Goal: Task Accomplishment & Management: Use online tool/utility

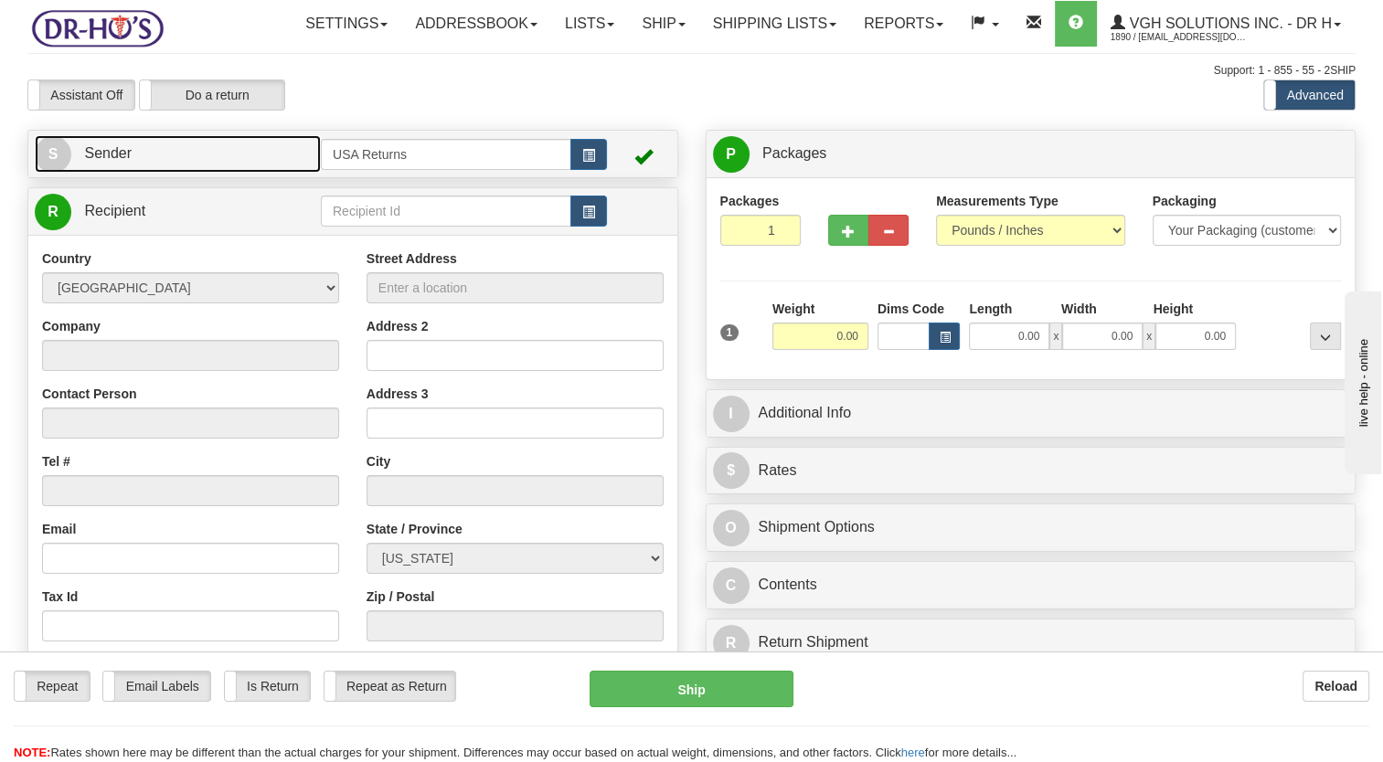
drag, startPoint x: 259, startPoint y: 196, endPoint x: 403, endPoint y: 207, distance: 144.8
click at [256, 173] on link "S Sender" at bounding box center [178, 153] width 286 height 37
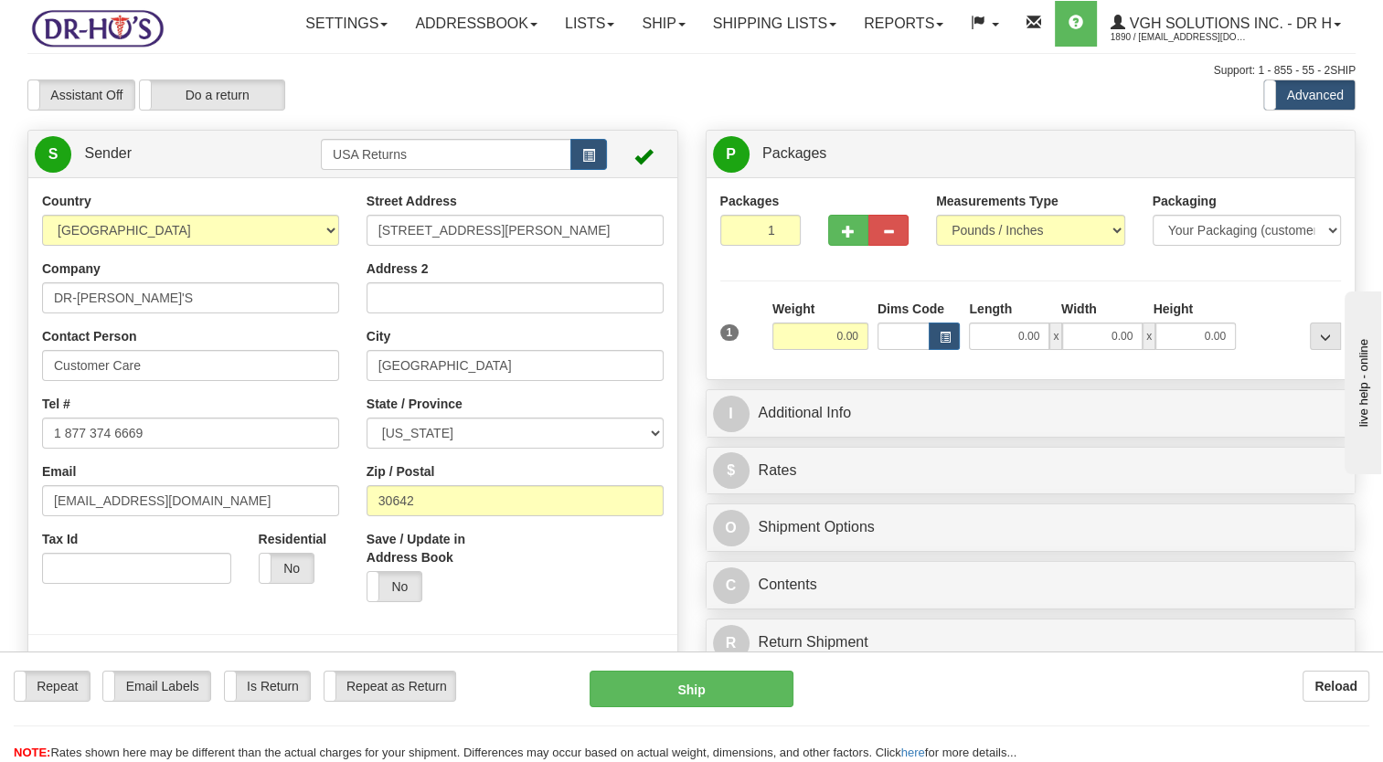
click at [589, 173] on td "USA Returns" at bounding box center [464, 153] width 286 height 37
click at [590, 162] on span "button" at bounding box center [588, 156] width 13 height 12
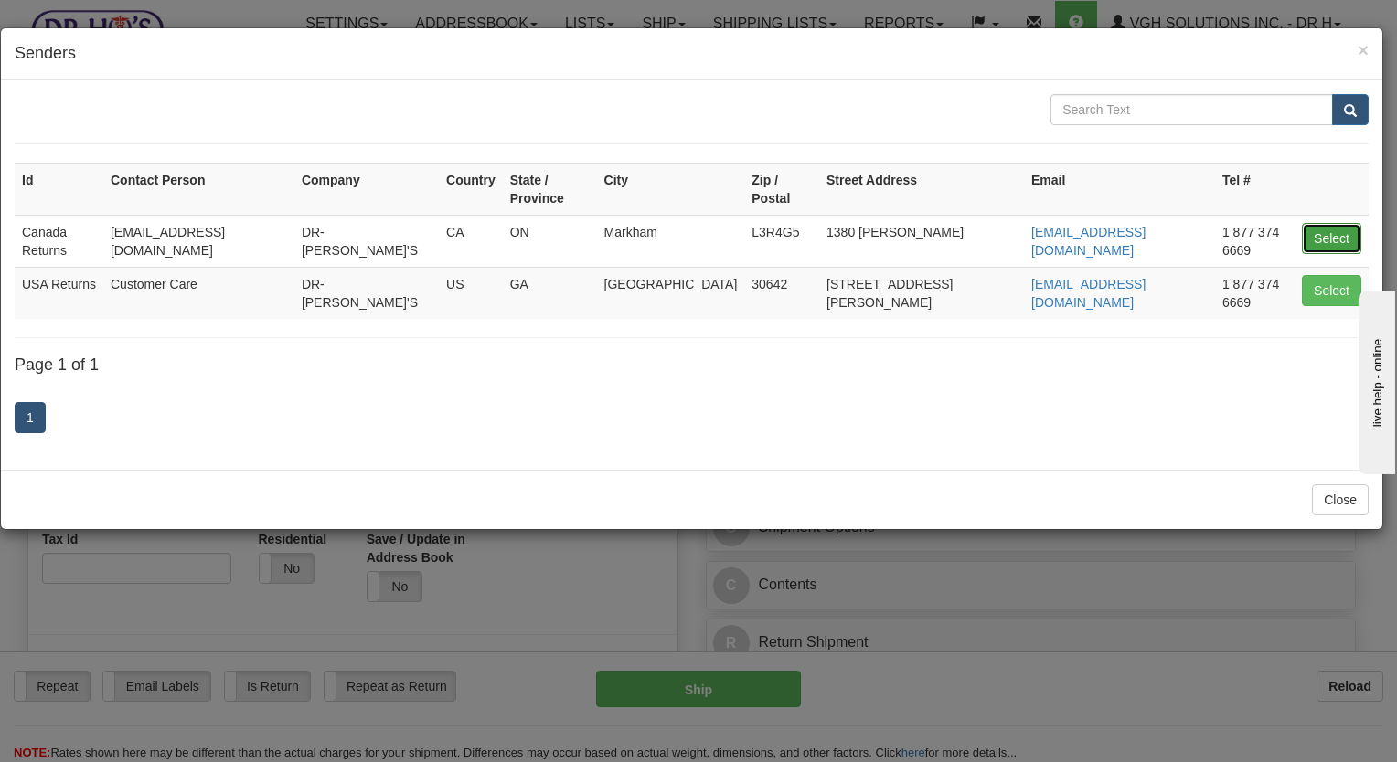
click at [1325, 223] on button "Select" at bounding box center [1331, 238] width 59 height 31
type input "Canada Returns"
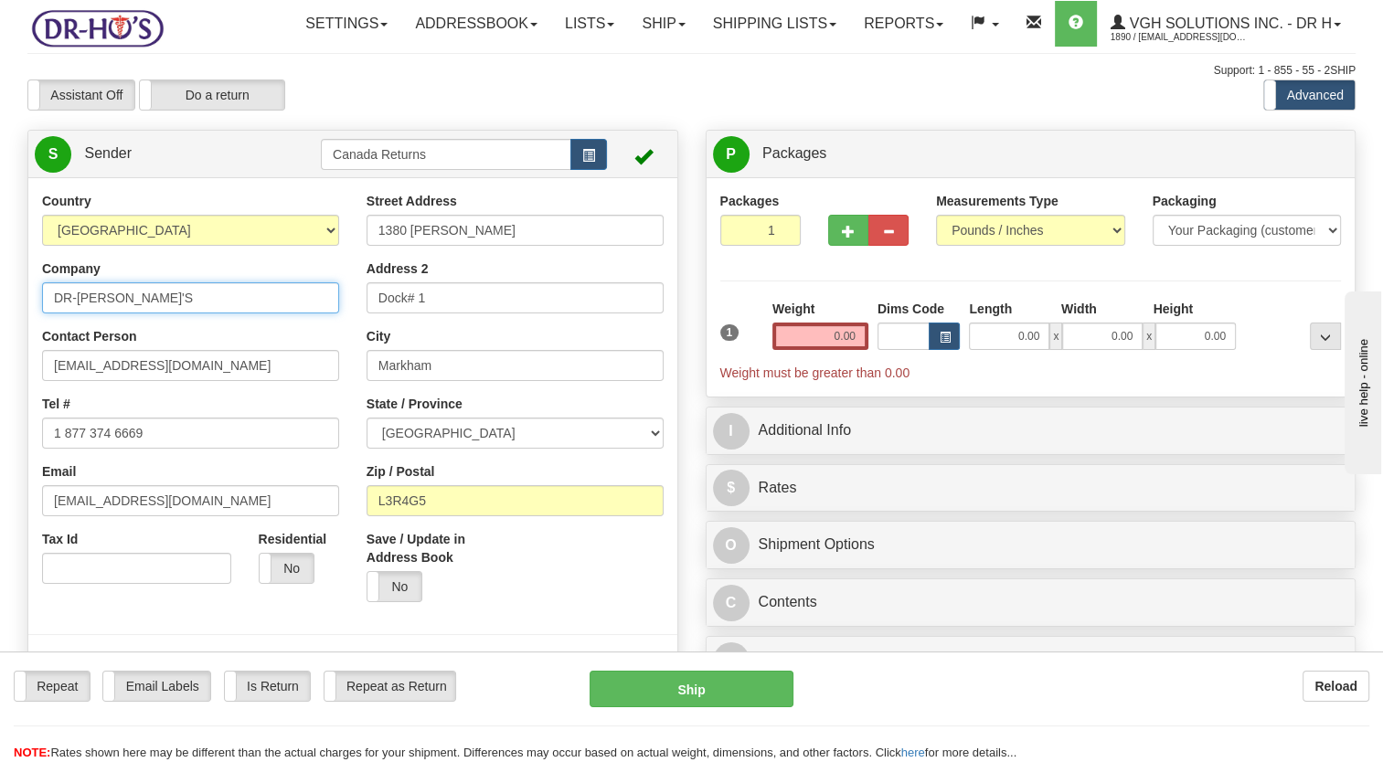
click at [0, 364] on html "Training Course Close Toggle navigation Settings Shipping Preferences New Sende…" at bounding box center [691, 381] width 1383 height 762
paste input "[PERSON_NAME]"
type input "[PERSON_NAME]"
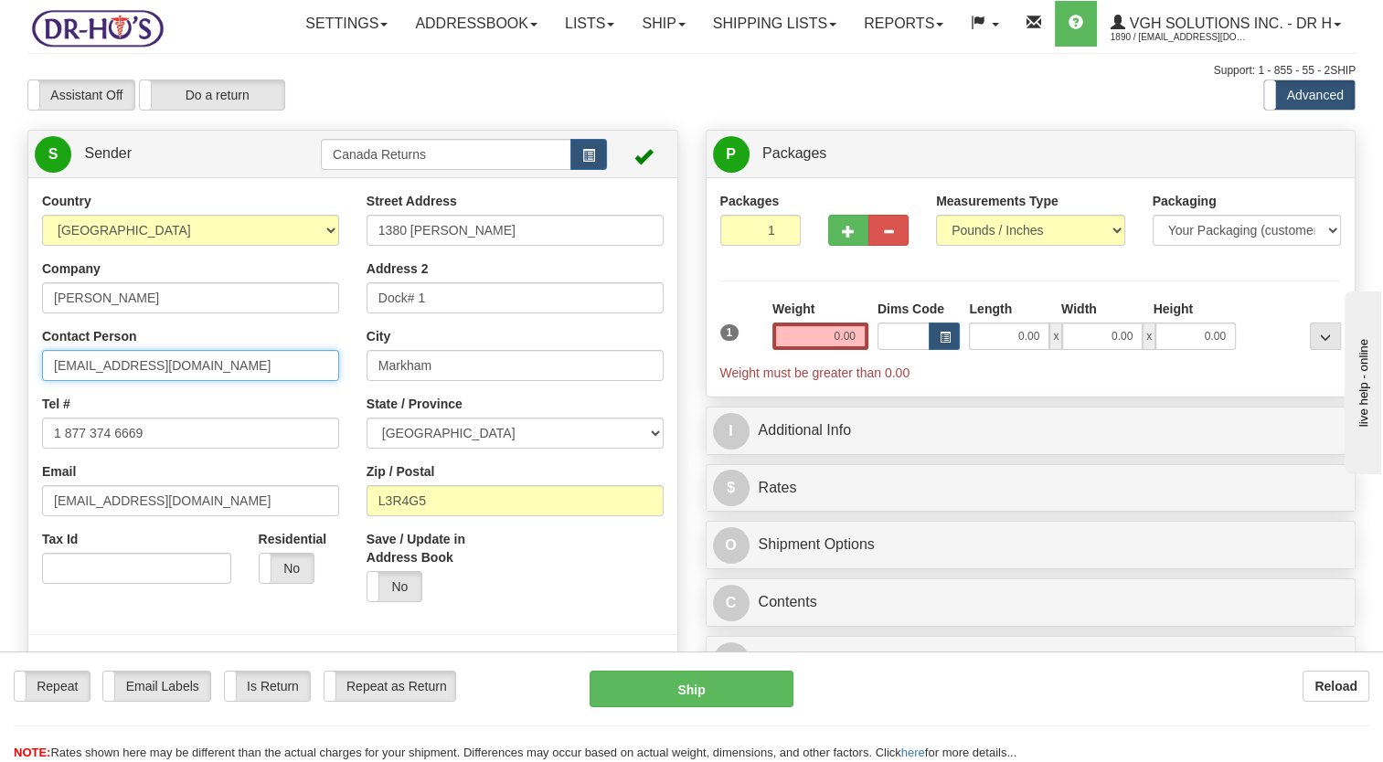
drag, startPoint x: 149, startPoint y: 413, endPoint x: 16, endPoint y: 422, distance: 133.8
click at [0, 426] on html "Training Course Close Toggle navigation Settings Shipping Preferences New Sende…" at bounding box center [691, 381] width 1383 height 762
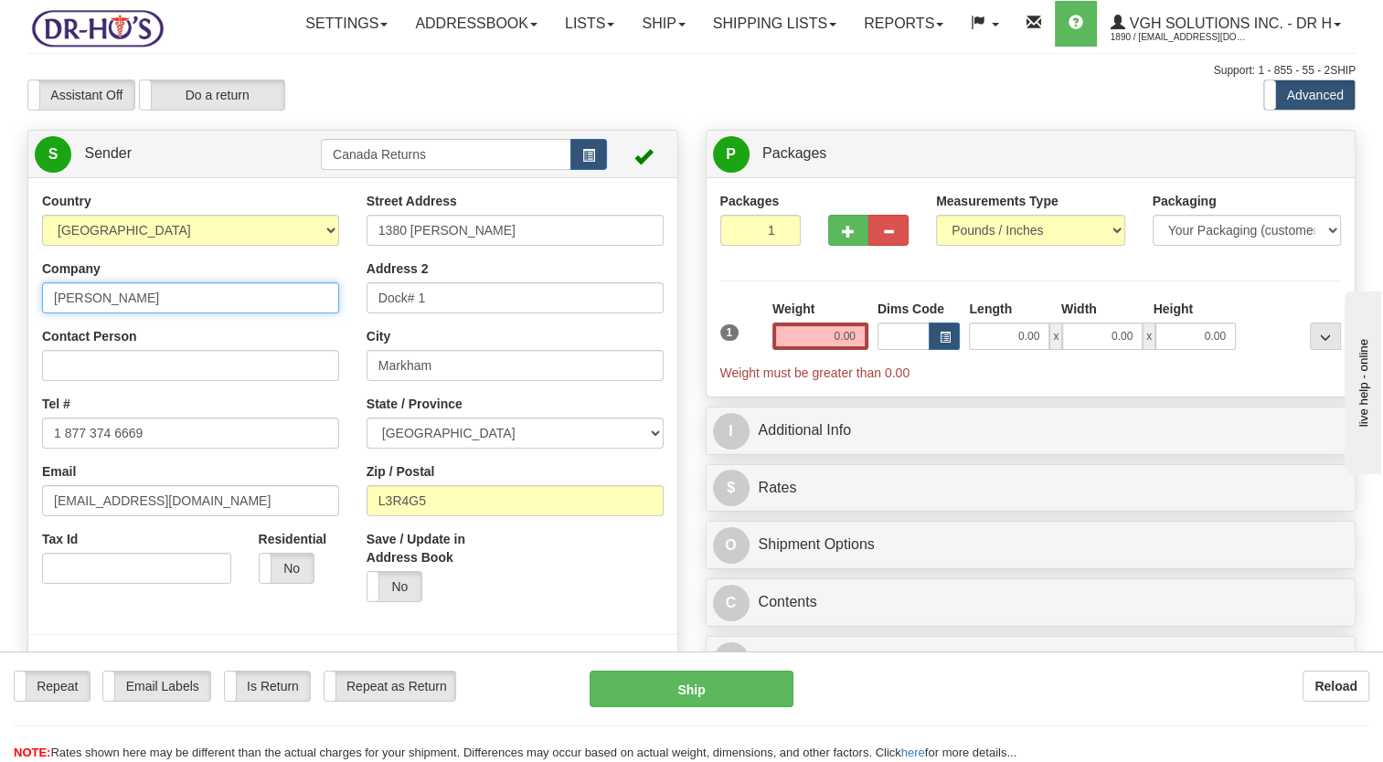
click at [56, 314] on input "[PERSON_NAME]" at bounding box center [190, 297] width 297 height 31
type input "[PERSON_NAME]"
drag, startPoint x: 173, startPoint y: 466, endPoint x: 0, endPoint y: 488, distance: 174.1
click at [0, 488] on html "Training Course Close Toggle navigation Settings Shipping Preferences New Sende…" at bounding box center [691, 381] width 1383 height 762
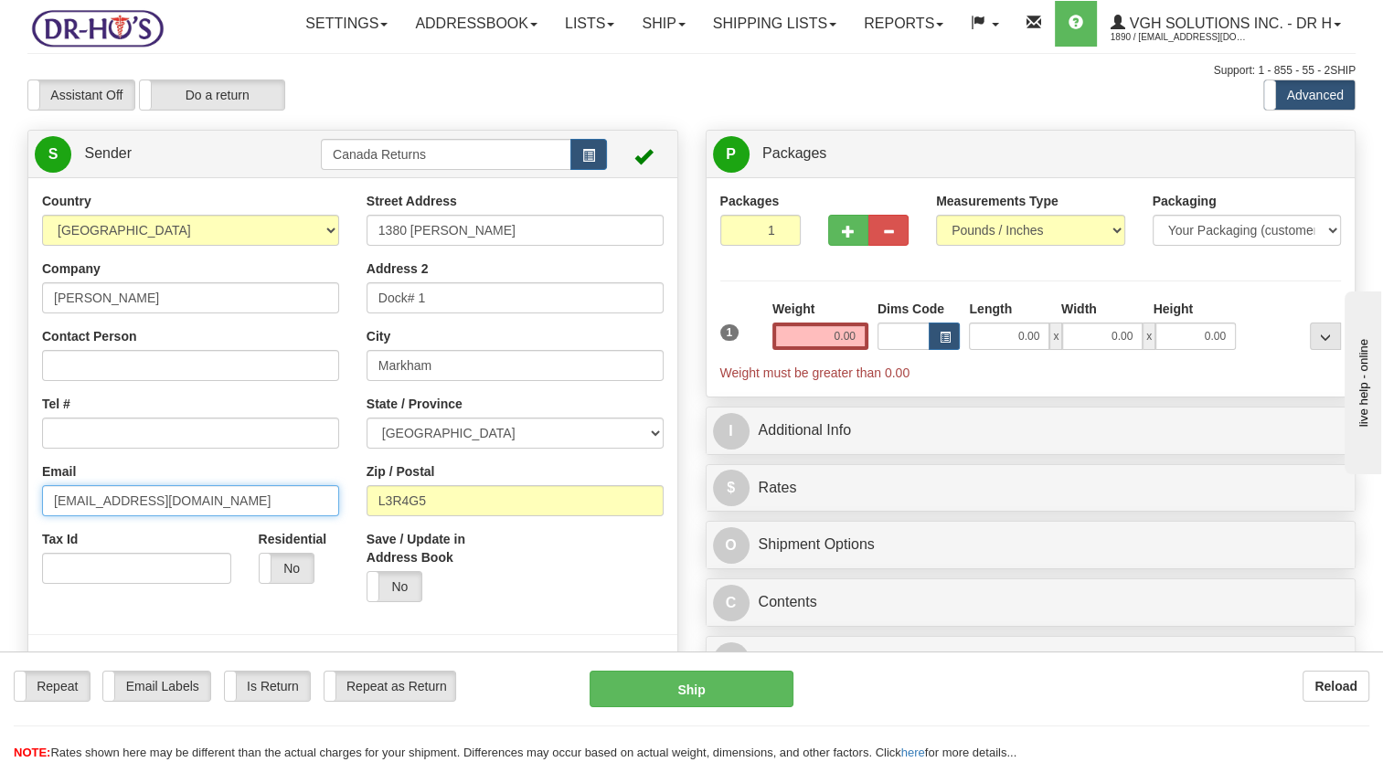
drag, startPoint x: 167, startPoint y: 545, endPoint x: 0, endPoint y: 569, distance: 169.0
click at [0, 569] on html "Training Course Close Toggle navigation Settings Shipping Preferences New Sende…" at bounding box center [691, 381] width 1383 height 762
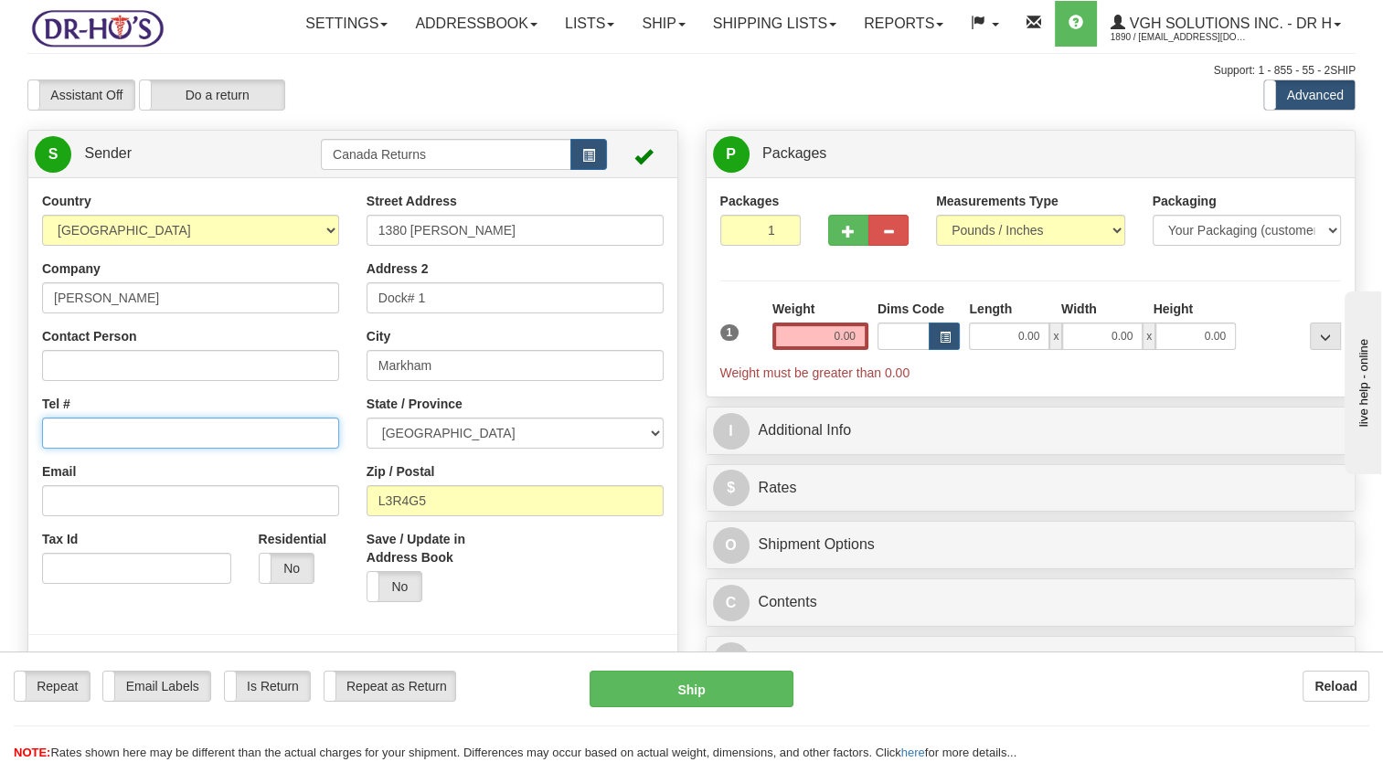
click at [108, 449] on input "Tel #" at bounding box center [190, 433] width 297 height 31
paste input "6135922120"
type input "6135922120"
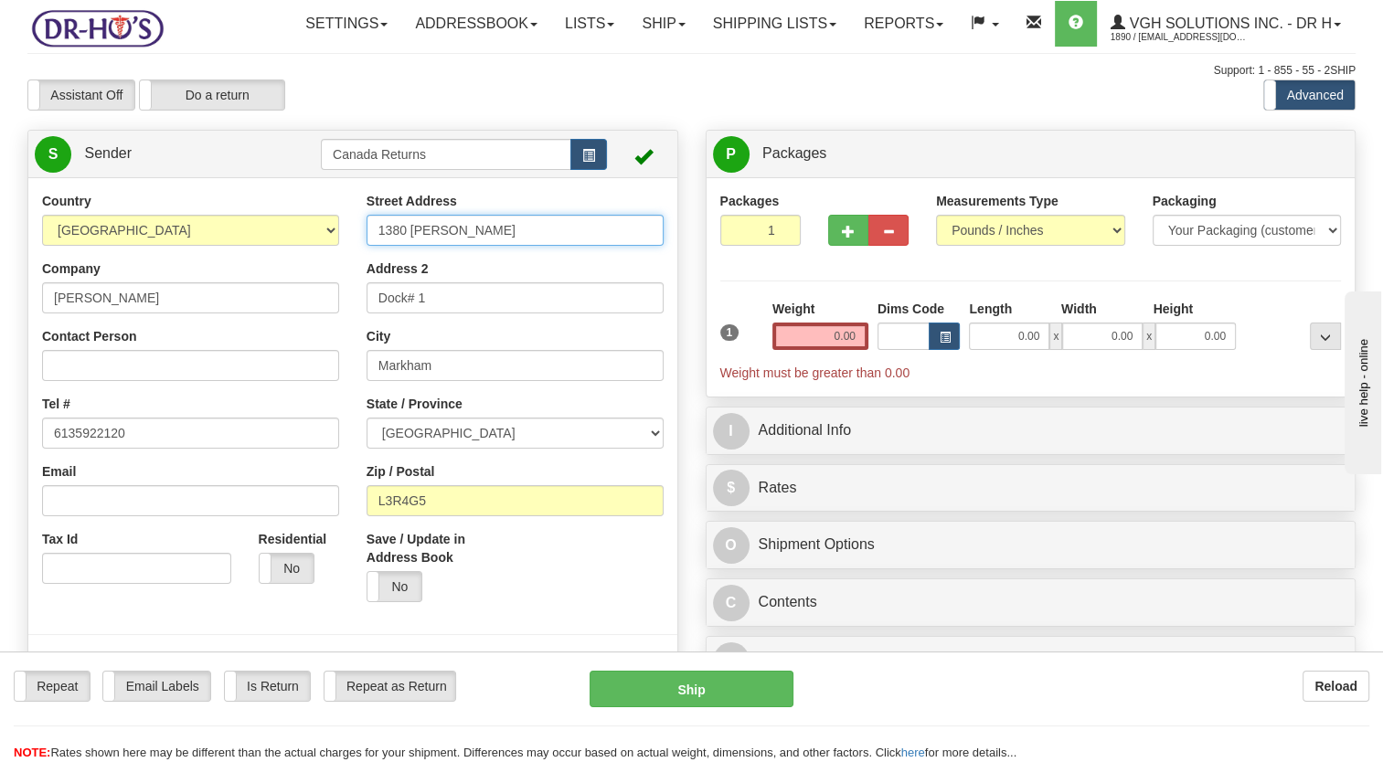
drag, startPoint x: 375, startPoint y: 284, endPoint x: 340, endPoint y: 290, distance: 35.2
click at [340, 290] on div "Country [GEOGRAPHIC_DATA] [GEOGRAPHIC_DATA] [GEOGRAPHIC_DATA] [GEOGRAPHIC_DATA]…" at bounding box center [352, 445] width 649 height 506
paste input "1 Floxleigh Cres"
type input "11 Floxleigh Cres"
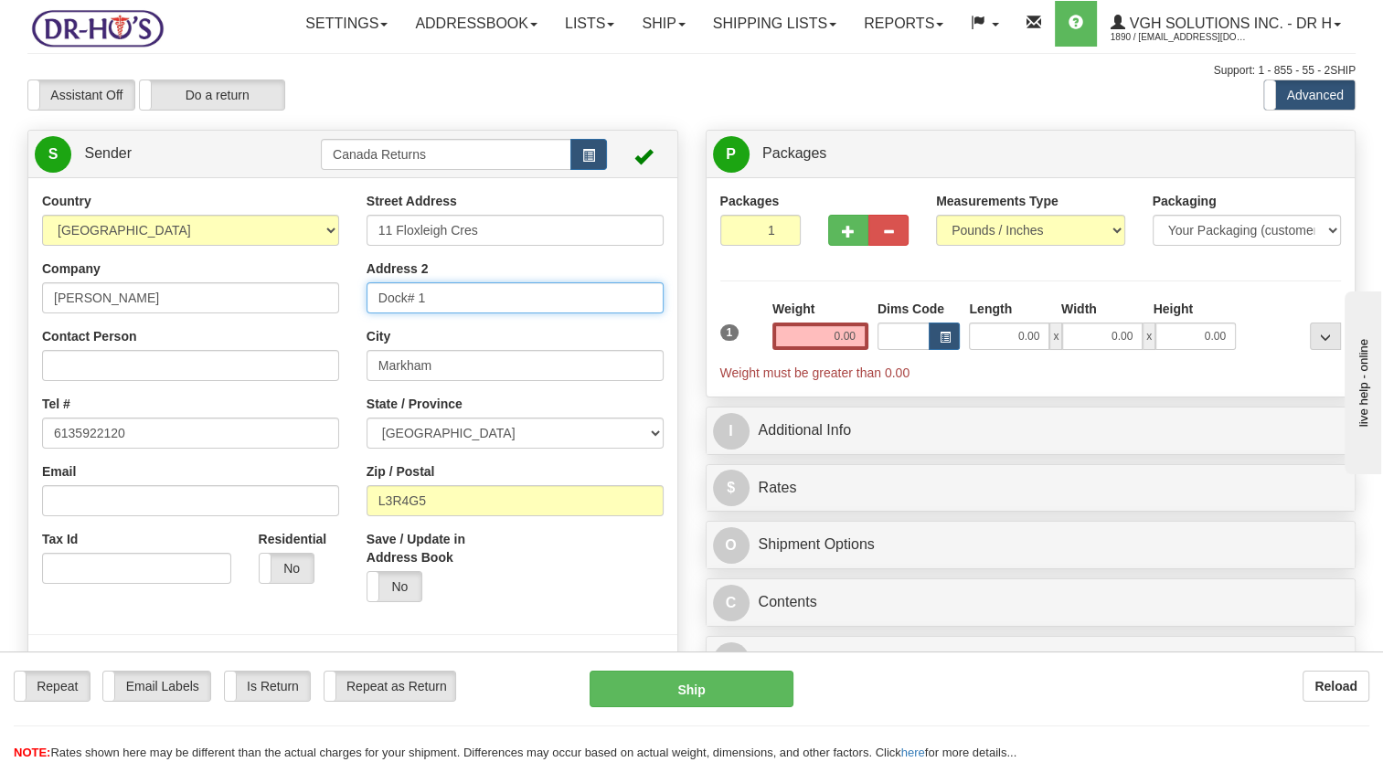
drag, startPoint x: 338, startPoint y: 352, endPoint x: 220, endPoint y: 362, distance: 118.3
click at [215, 362] on div "Country [GEOGRAPHIC_DATA] [GEOGRAPHIC_DATA] [GEOGRAPHIC_DATA] [GEOGRAPHIC_DATA]…" at bounding box center [352, 445] width 649 height 506
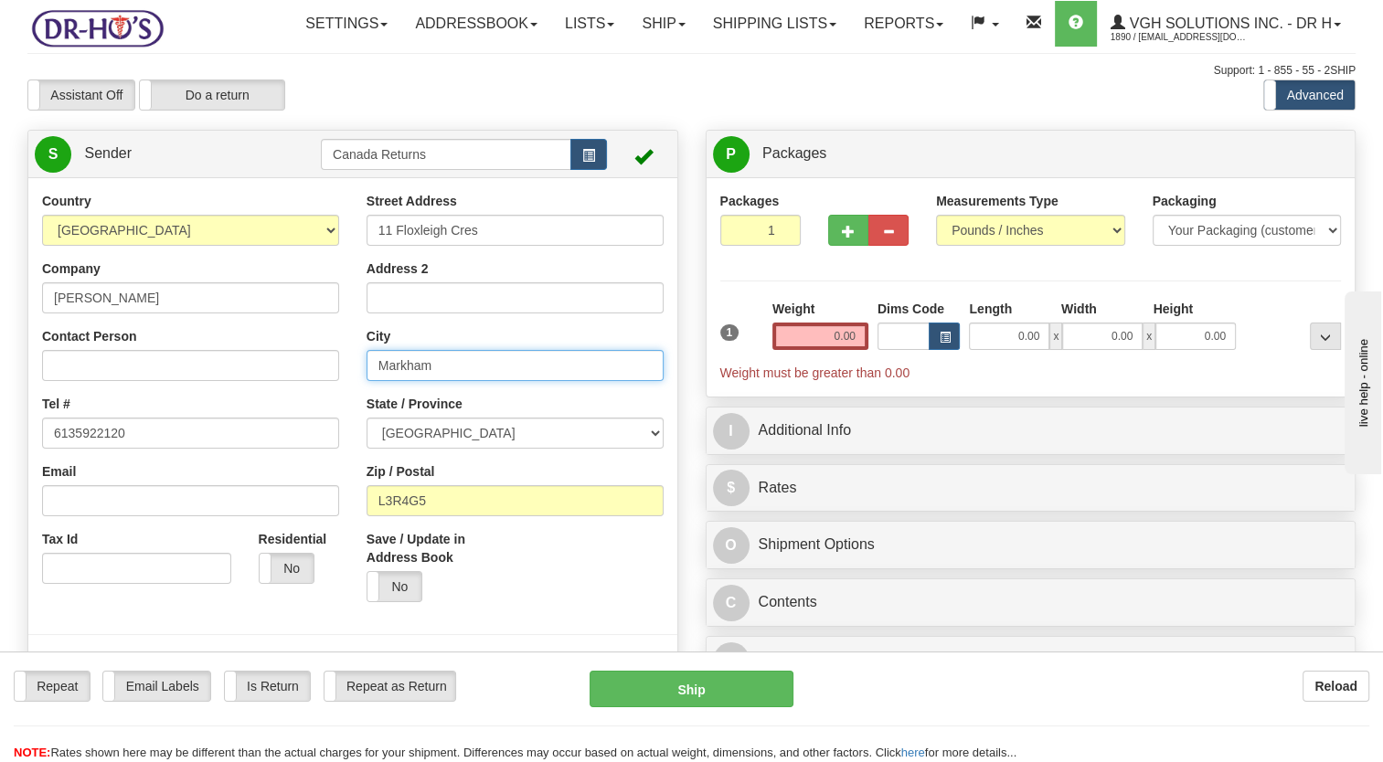
drag, startPoint x: 442, startPoint y: 406, endPoint x: 311, endPoint y: 419, distance: 132.2
click at [311, 419] on div "Country [GEOGRAPHIC_DATA] [GEOGRAPHIC_DATA] [GEOGRAPHIC_DATA] [GEOGRAPHIC_DATA]…" at bounding box center [352, 445] width 649 height 506
paste input "Kanata"
click at [388, 381] on input "Kanata" at bounding box center [515, 365] width 297 height 31
click at [382, 381] on input "Kanata" at bounding box center [515, 365] width 297 height 31
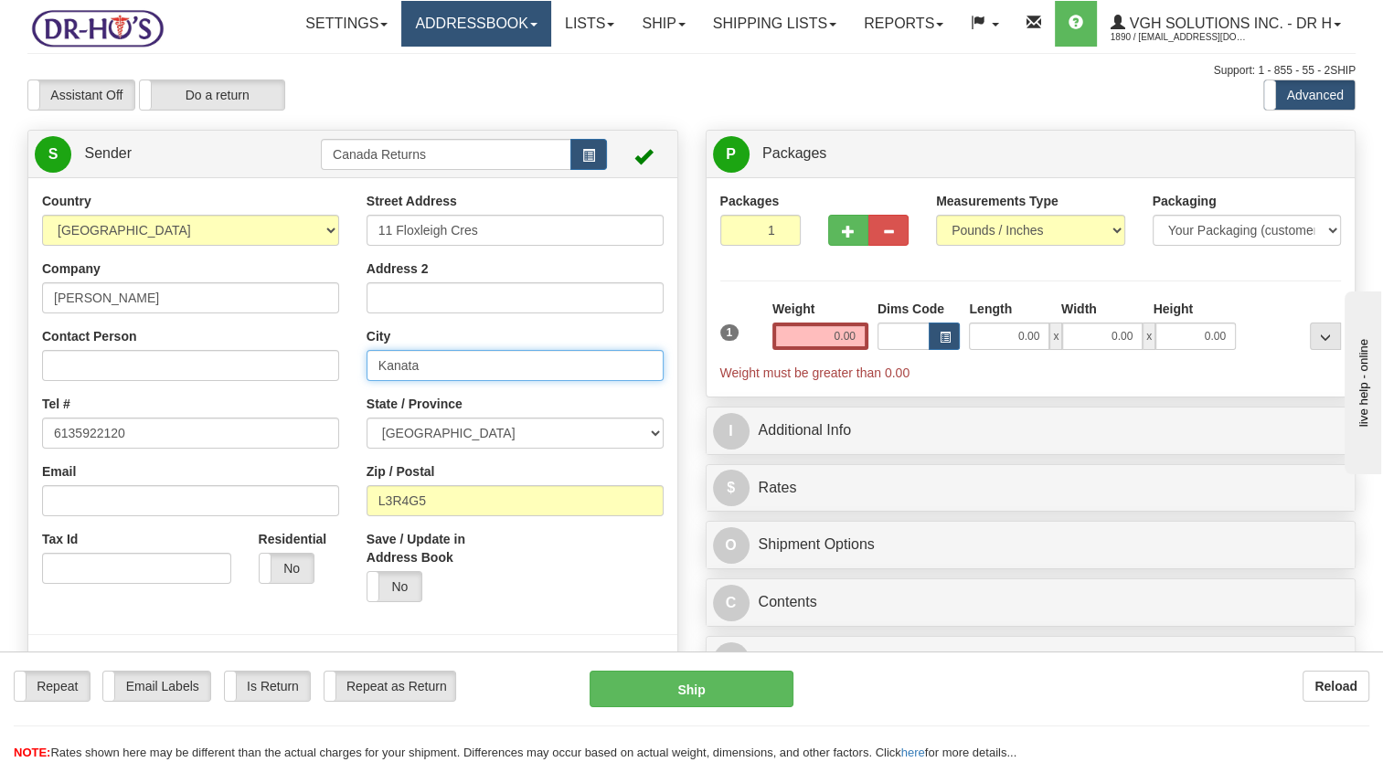
type input "Kanata"
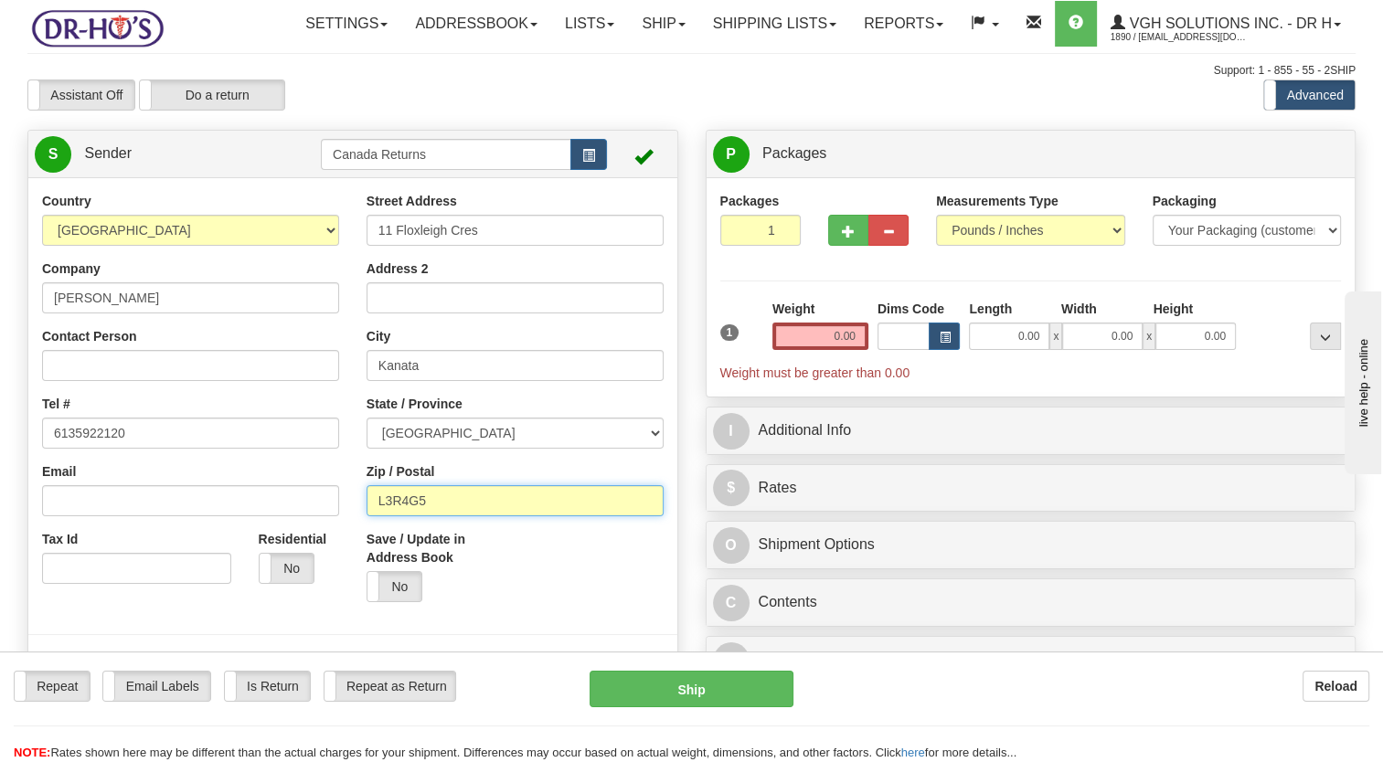
drag, startPoint x: 341, startPoint y: 559, endPoint x: 325, endPoint y: 565, distance: 16.5
click at [329, 561] on div "Country [GEOGRAPHIC_DATA] [GEOGRAPHIC_DATA] [GEOGRAPHIC_DATA] [GEOGRAPHIC_DATA]…" at bounding box center [352, 445] width 649 height 506
paste input "K2M1B4"
type input "K2M1B4"
click at [480, 567] on label "Save / Update in Address Book" at bounding box center [434, 548] width 134 height 37
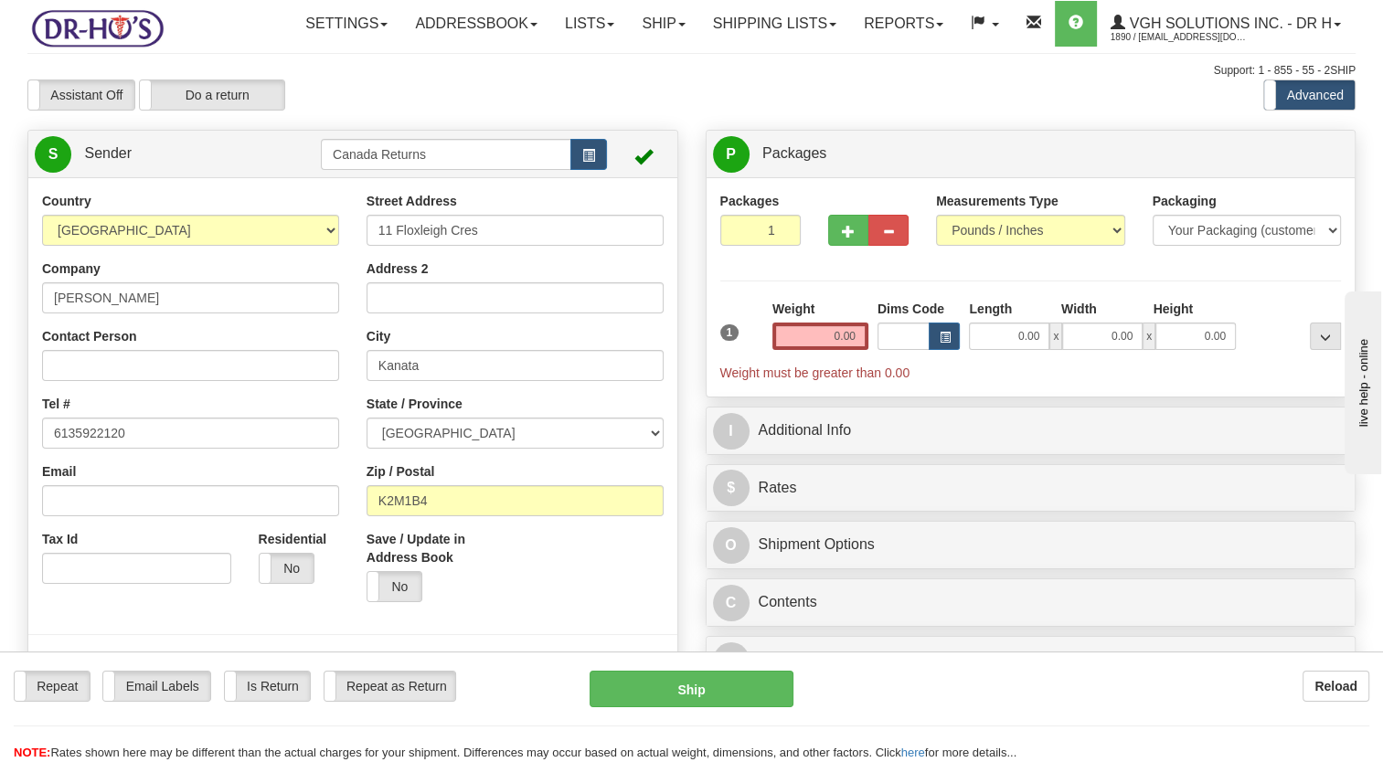
click at [0, 0] on input "Save / Update in Address Book" at bounding box center [0, 0] width 0 height 0
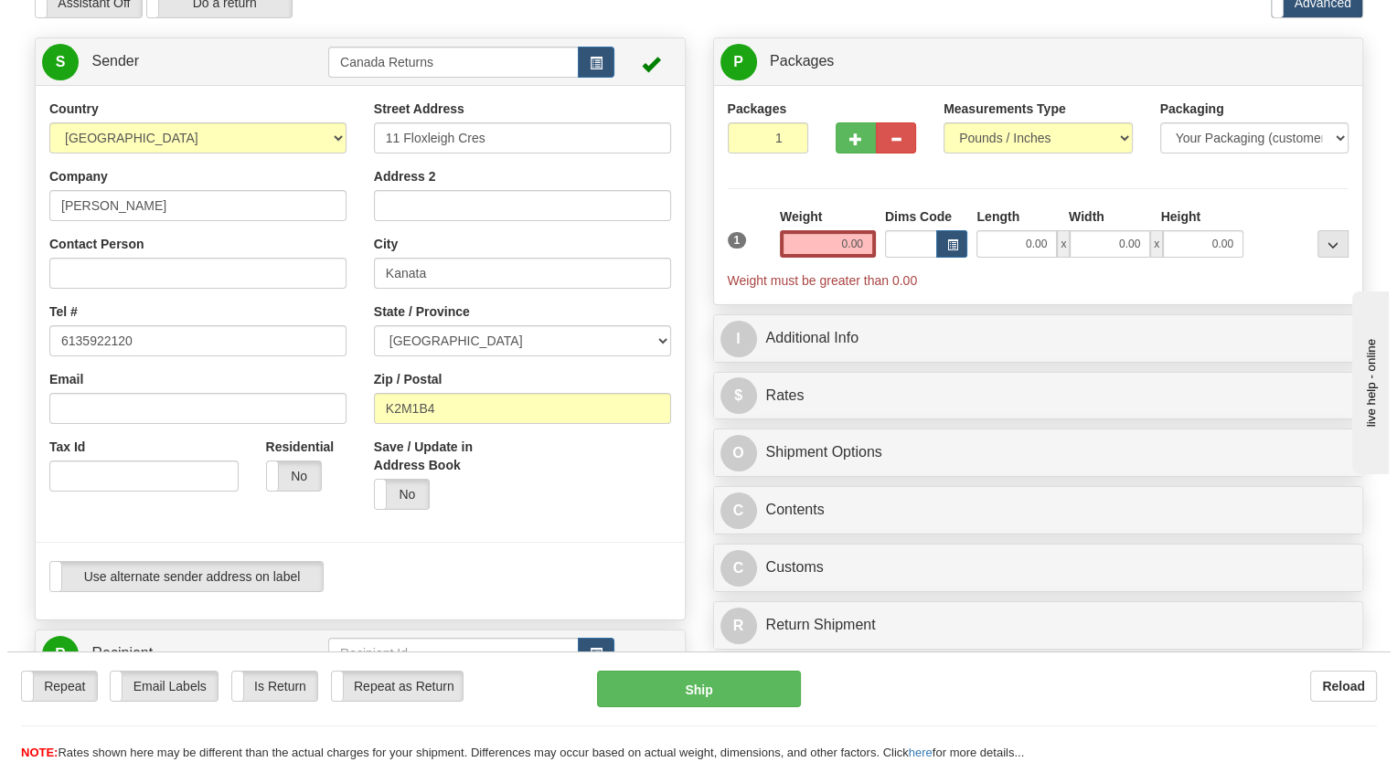
scroll to position [457, 0]
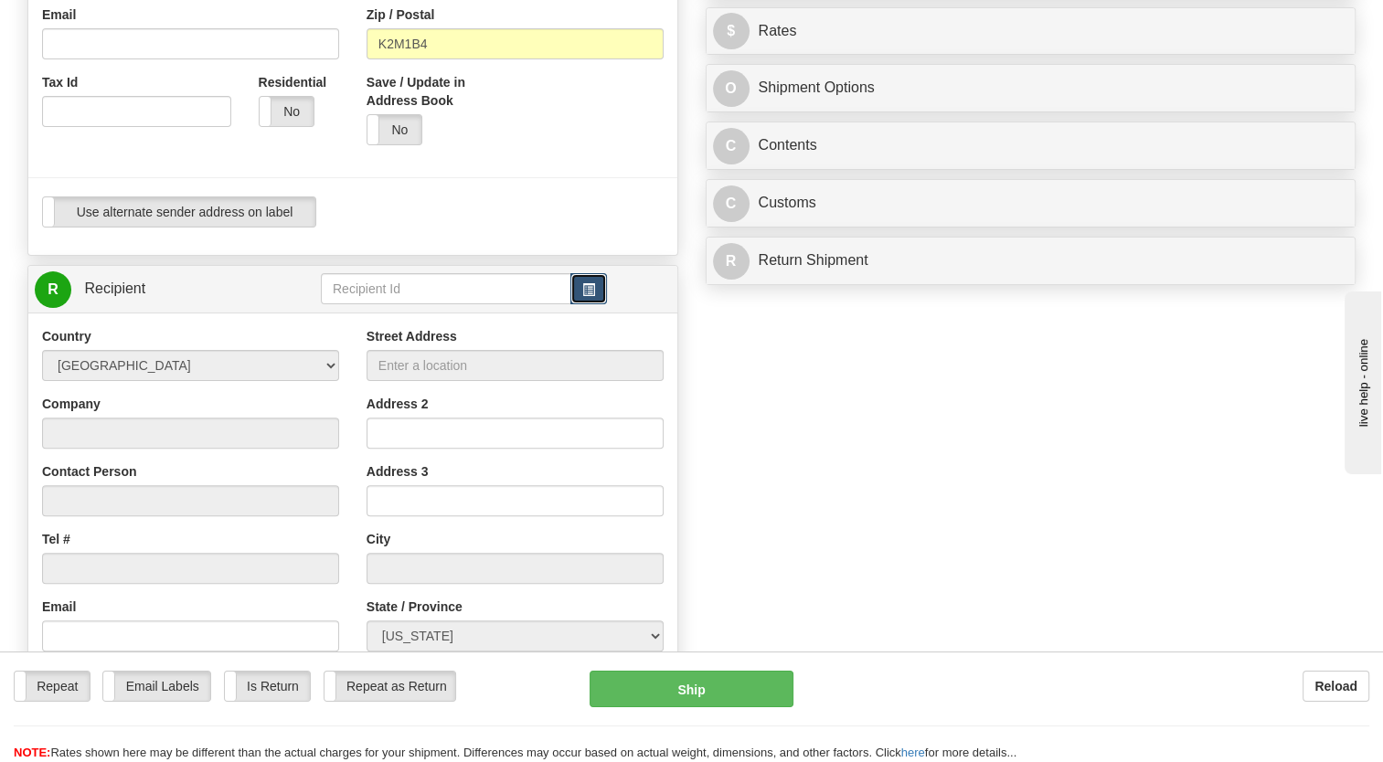
click at [589, 296] on span "button" at bounding box center [588, 290] width 13 height 12
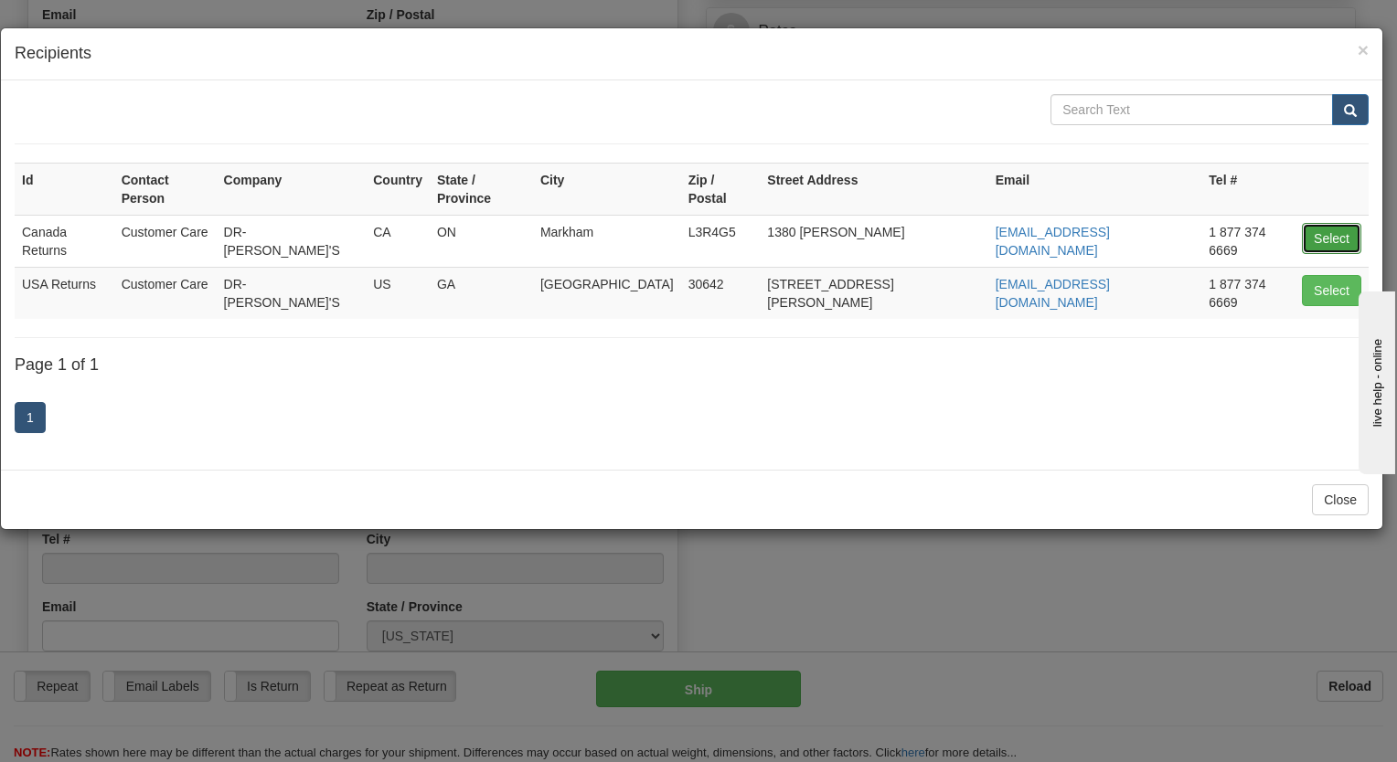
click at [1316, 223] on button "Select" at bounding box center [1331, 238] width 59 height 31
type input "Canada Returns"
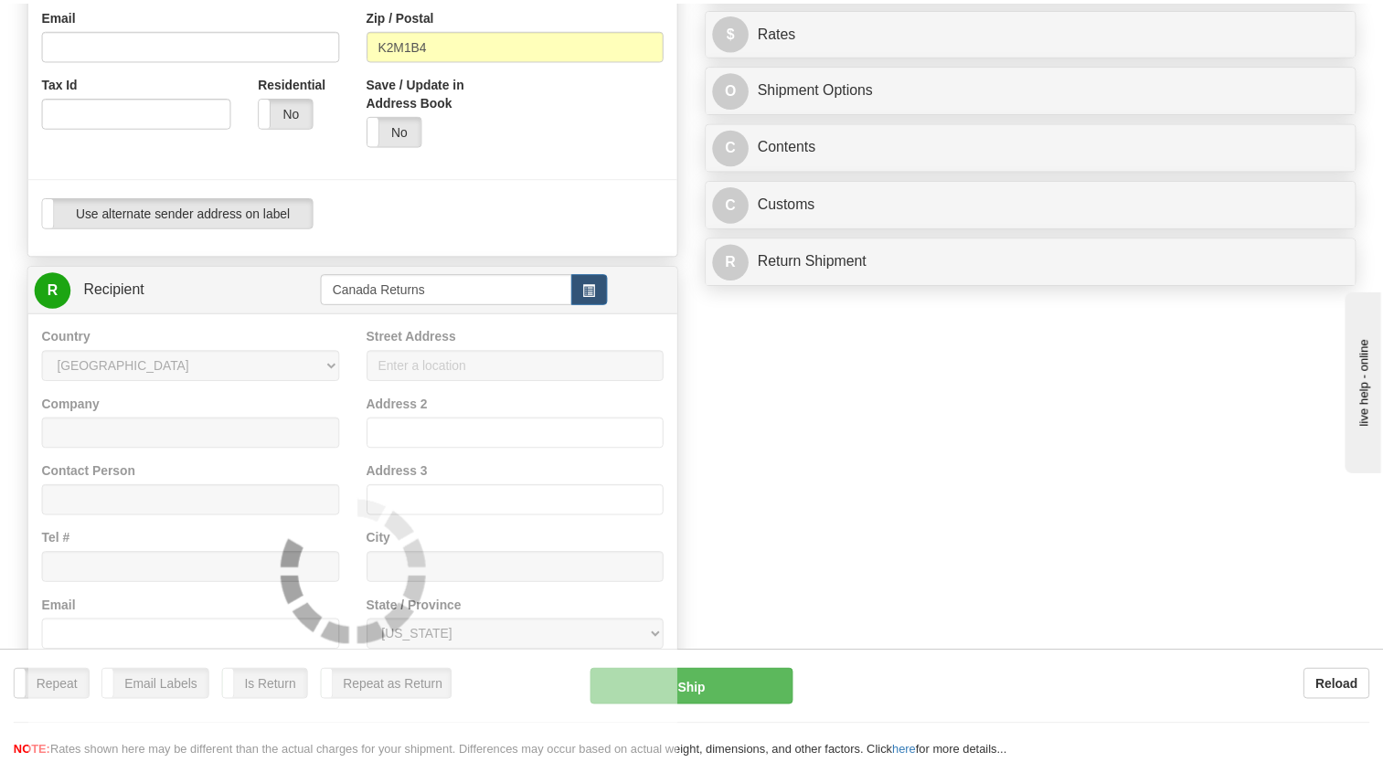
scroll to position [0, 0]
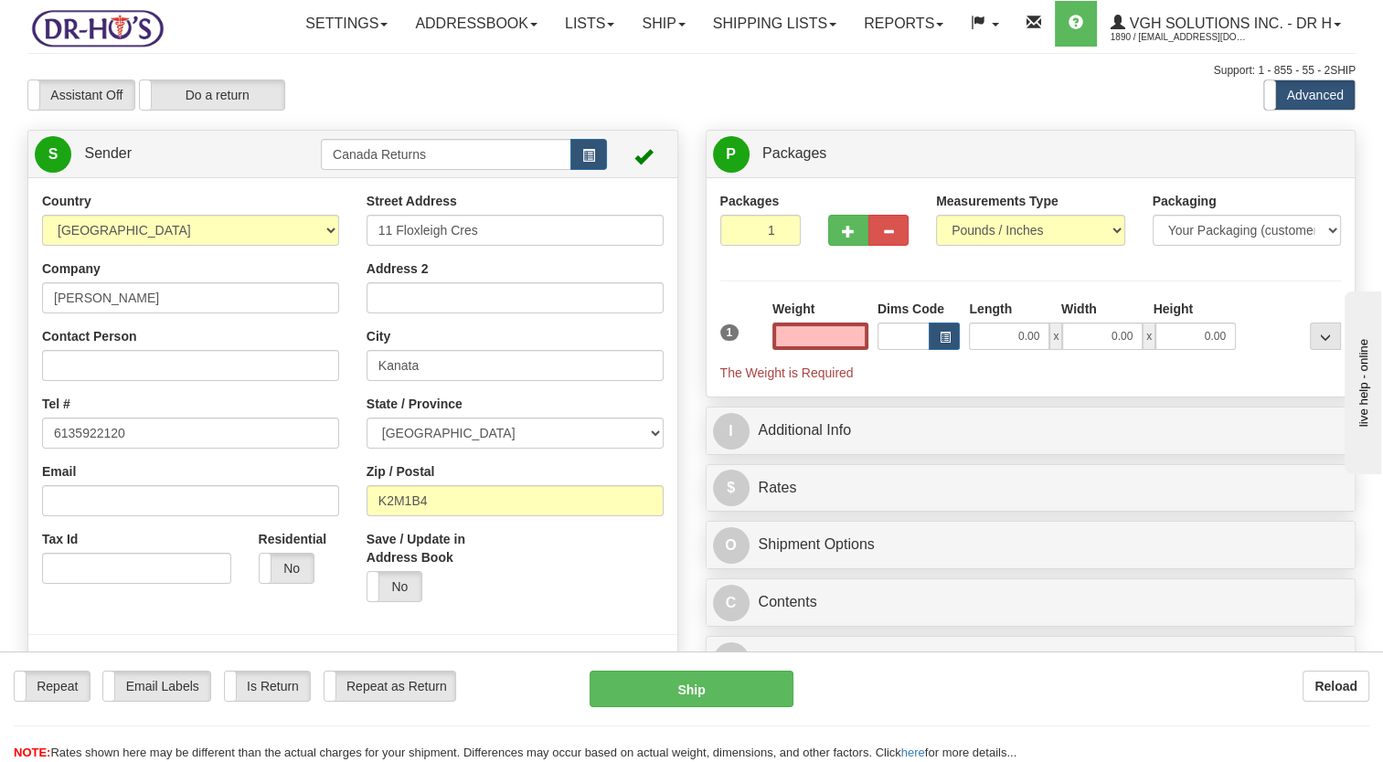
type input "0.00"
click at [750, 341] on div "1" at bounding box center [742, 320] width 52 height 41
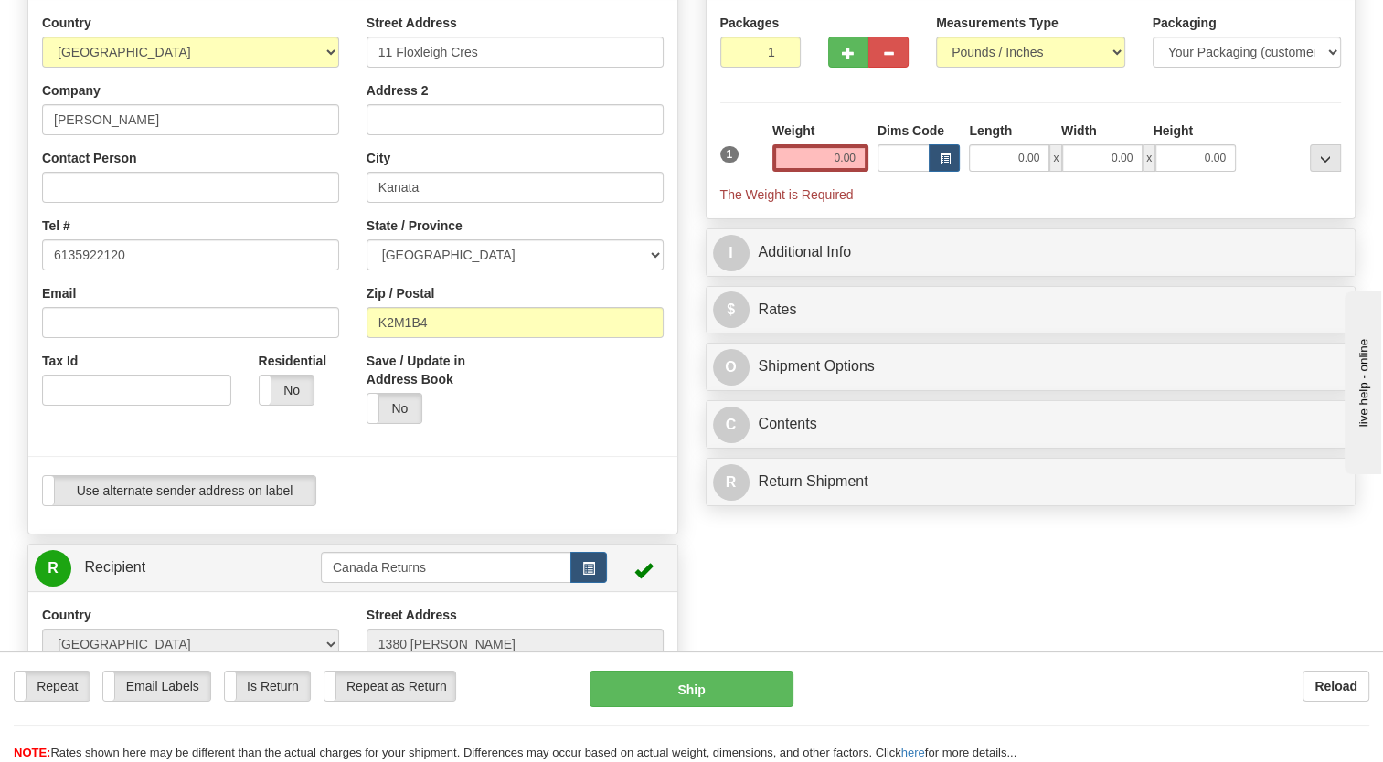
scroll to position [183, 0]
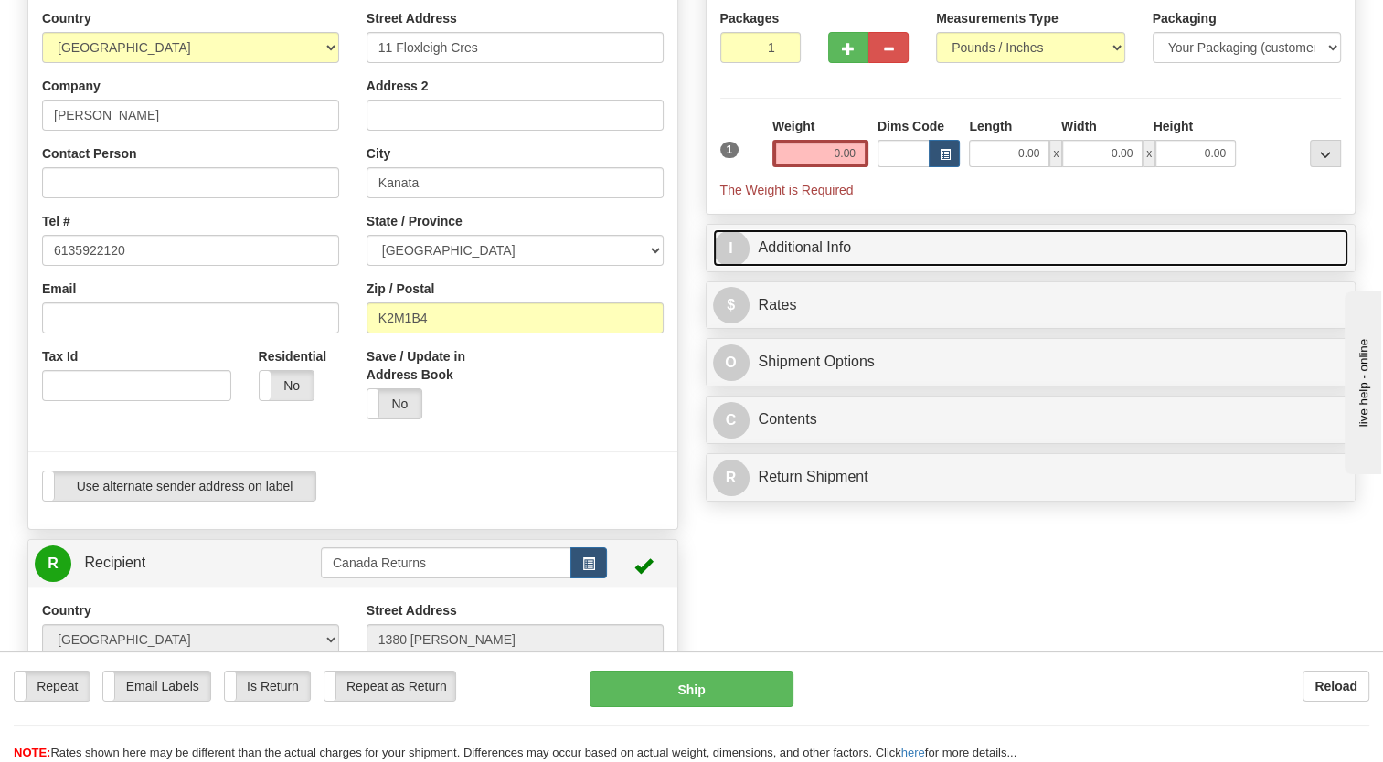
click at [786, 267] on link "I Additional Info" at bounding box center [1031, 247] width 636 height 37
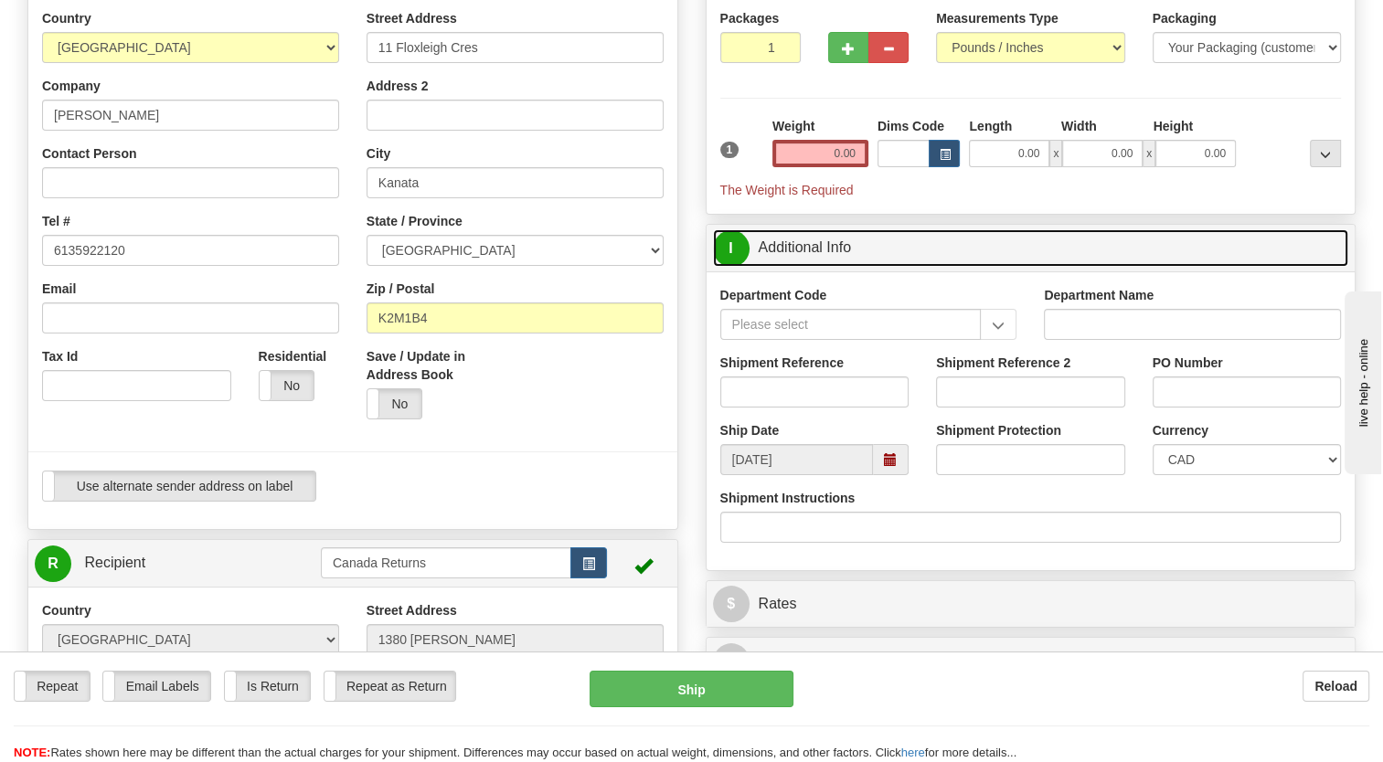
click at [896, 475] on span at bounding box center [891, 459] width 36 height 31
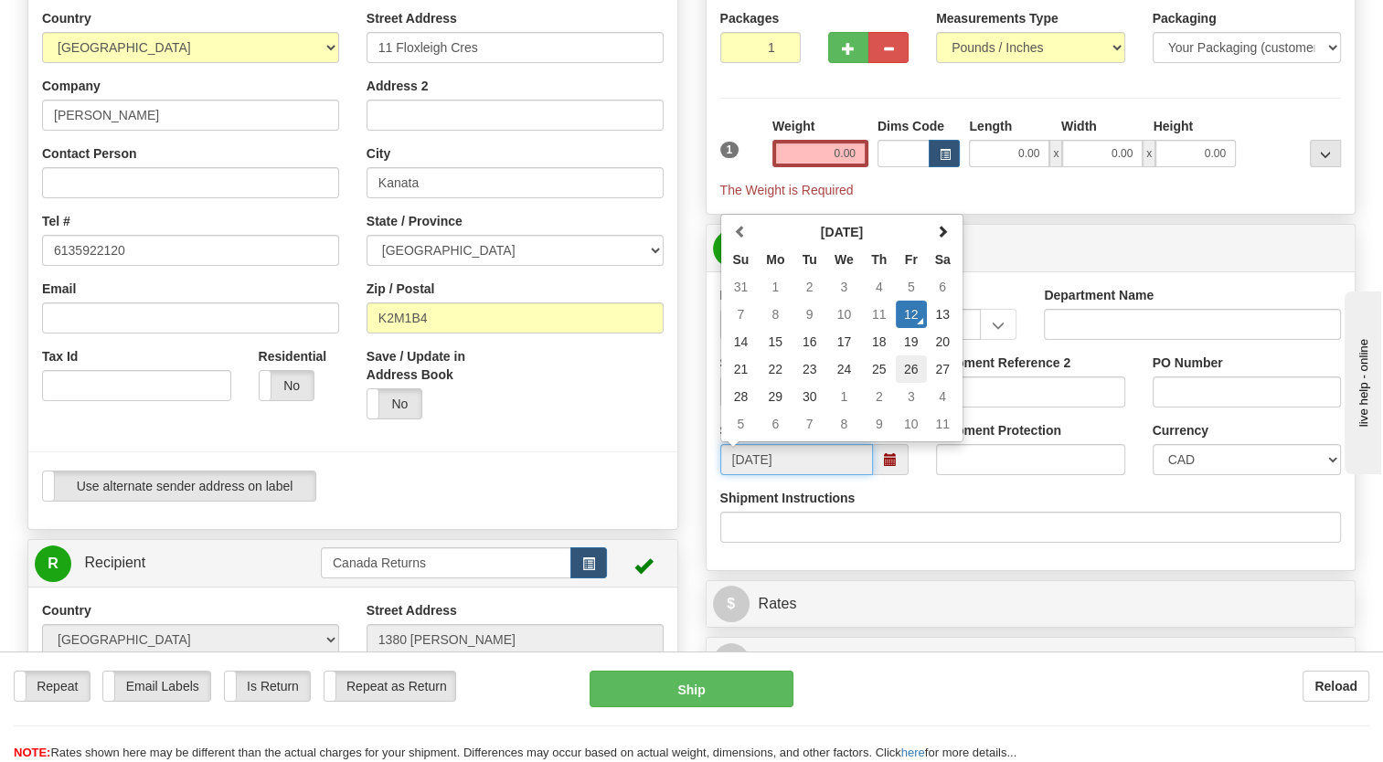
click at [912, 383] on td "26" at bounding box center [911, 369] width 31 height 27
type input "[DATE]"
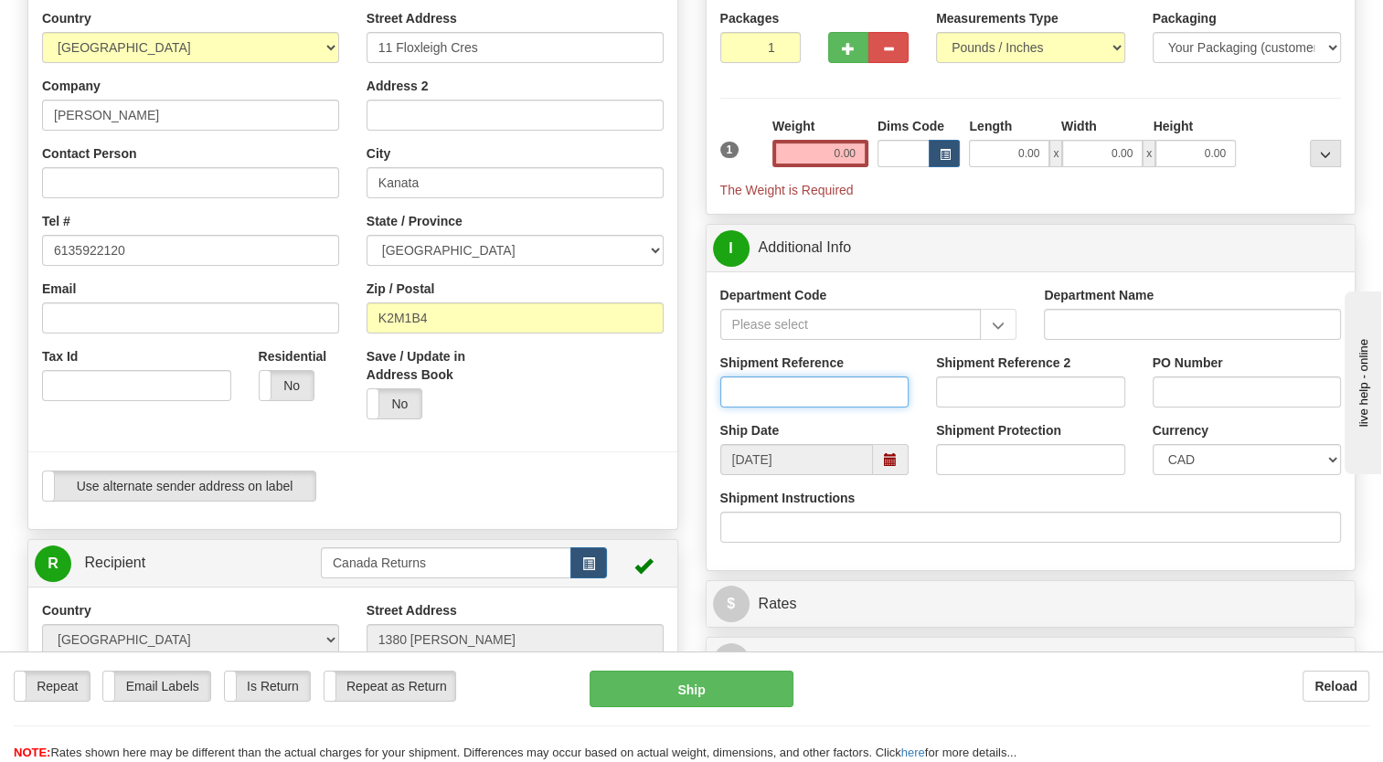
click at [761, 408] on input "Shipment Reference" at bounding box center [814, 392] width 189 height 31
paste input "CU18027027"
type input "CU18027027"
click at [814, 167] on input "0.00" at bounding box center [820, 153] width 96 height 27
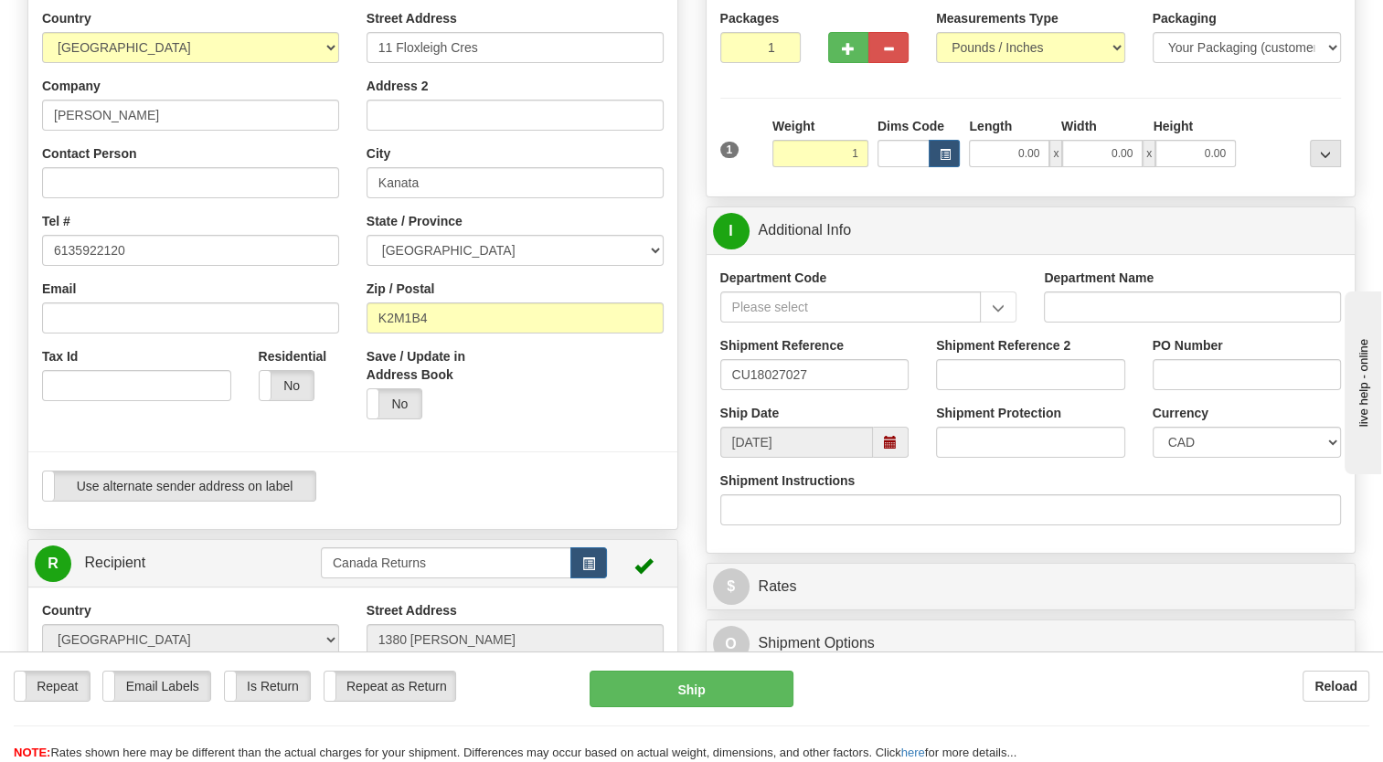
type input "1.00"
click at [761, 158] on div "1" at bounding box center [742, 137] width 52 height 41
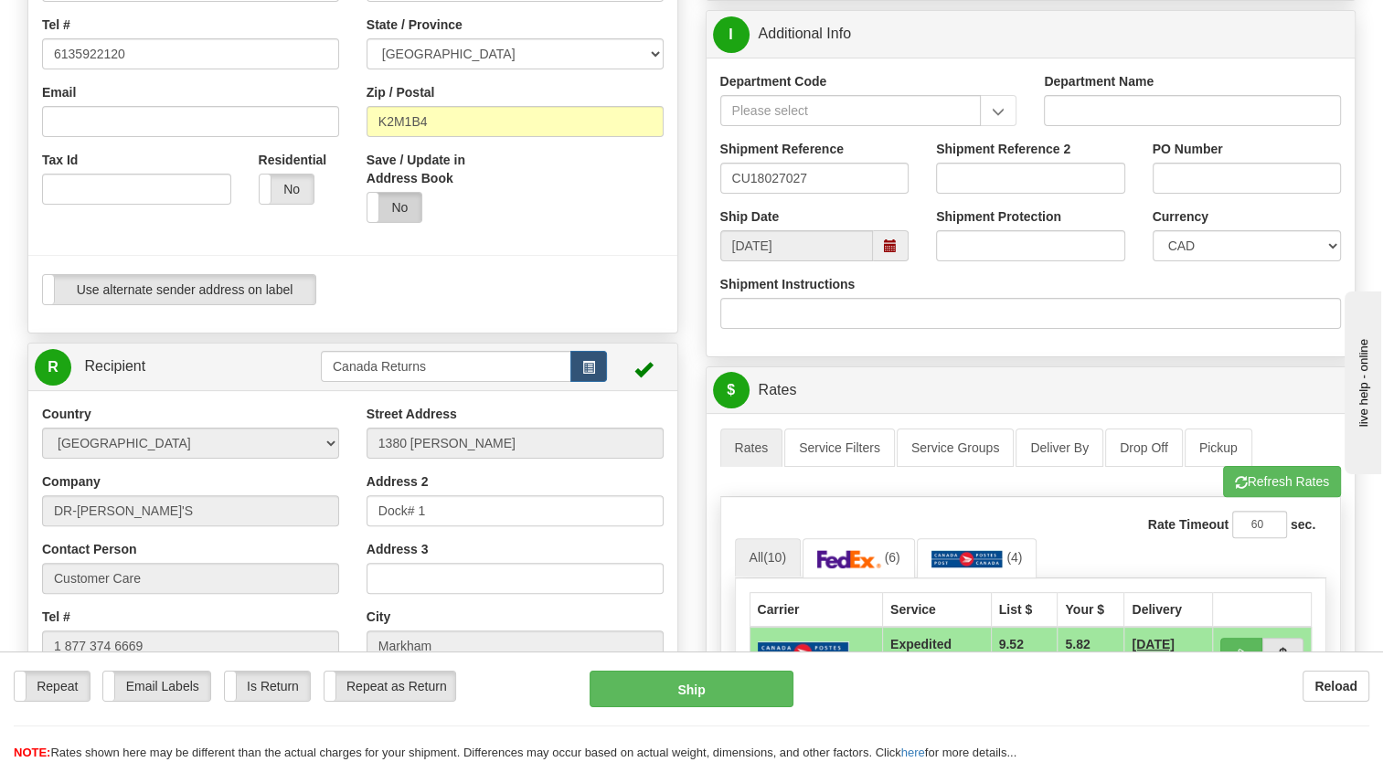
scroll to position [366, 0]
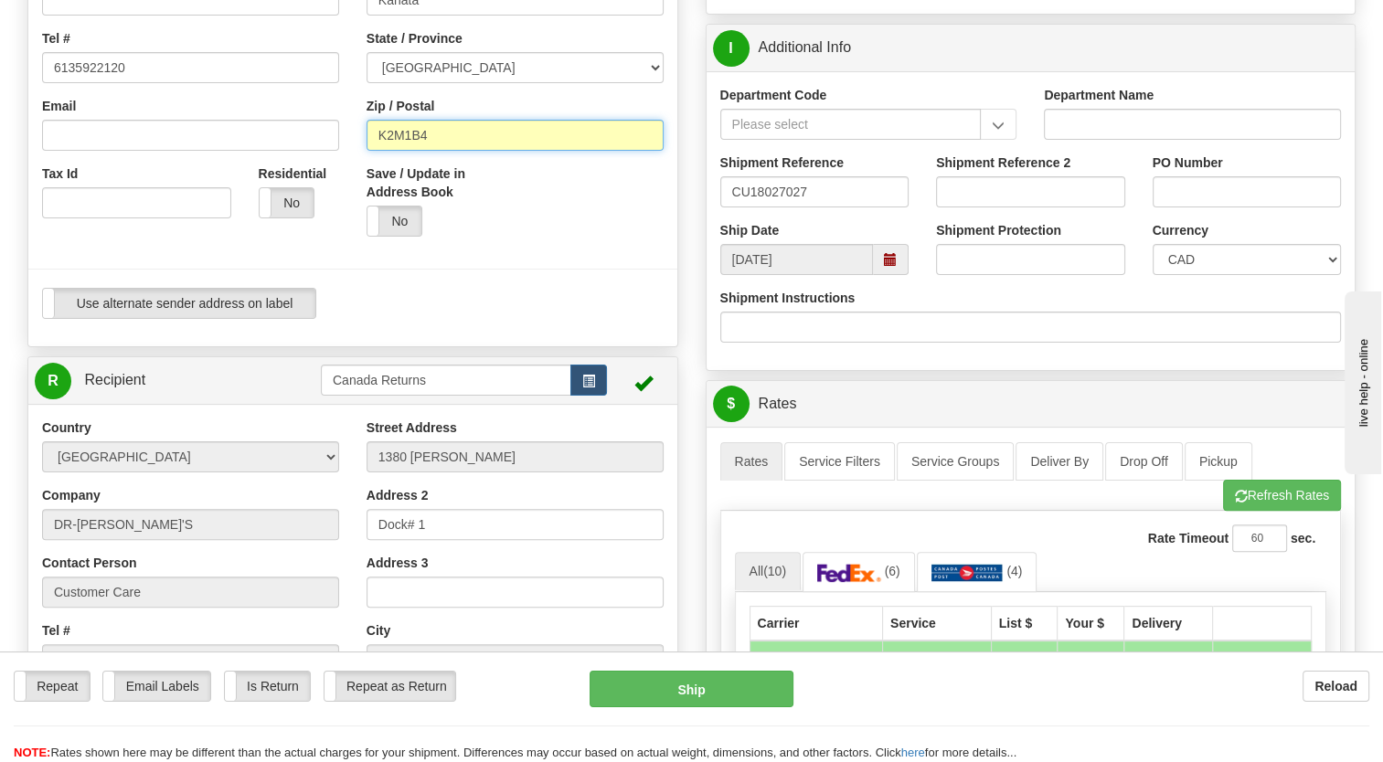
click at [383, 151] on input "K2M1B4" at bounding box center [515, 135] width 297 height 31
click at [379, 151] on input "K2M1B4" at bounding box center [515, 135] width 297 height 31
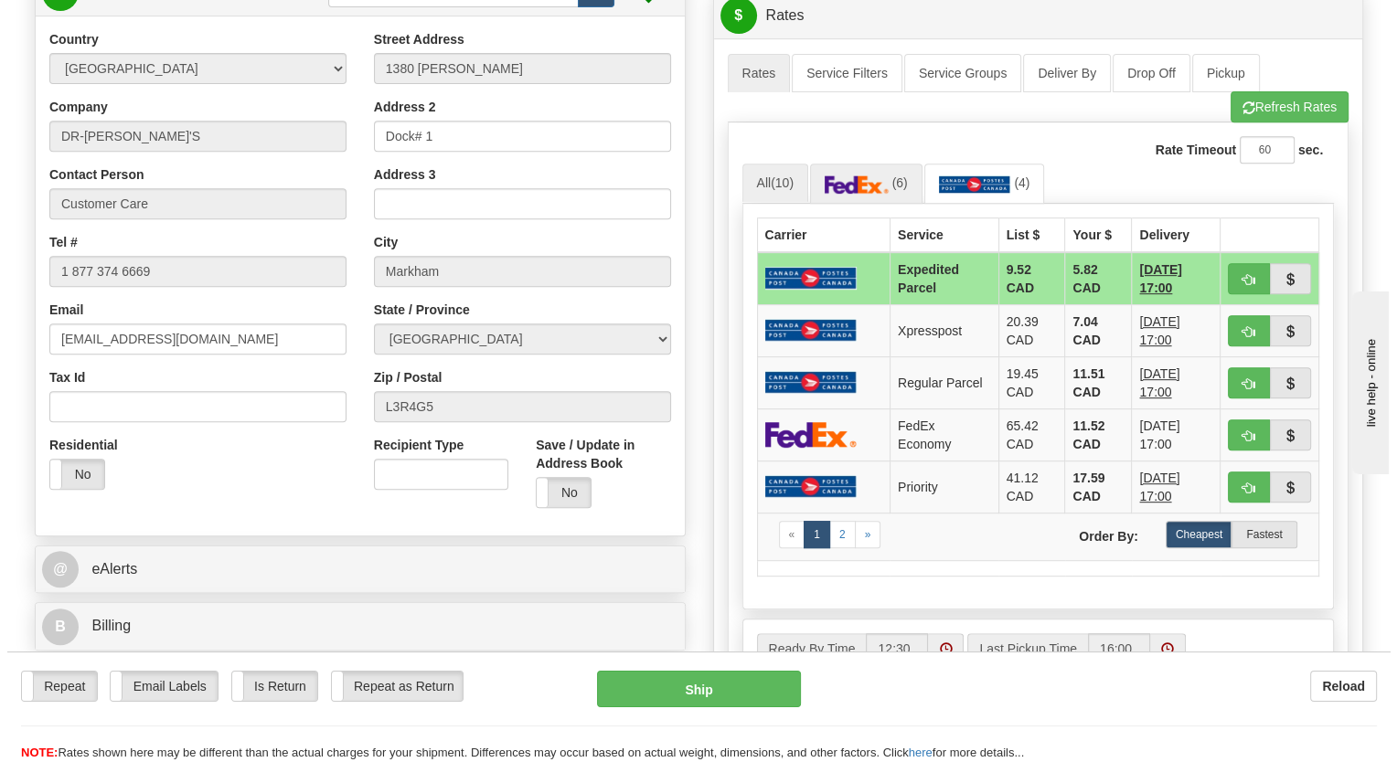
scroll to position [823, 0]
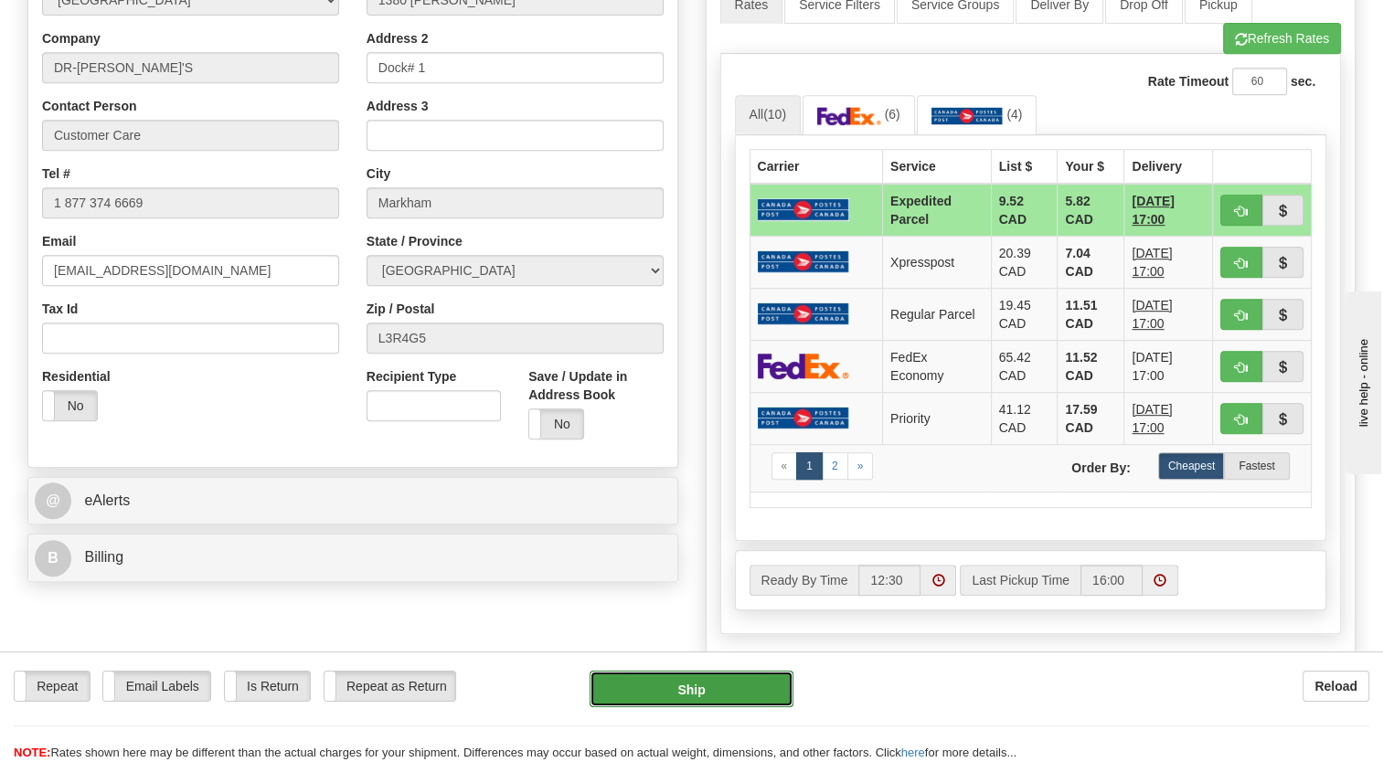
click at [723, 690] on button "Ship" at bounding box center [691, 689] width 203 height 37
type input "DOM.EP"
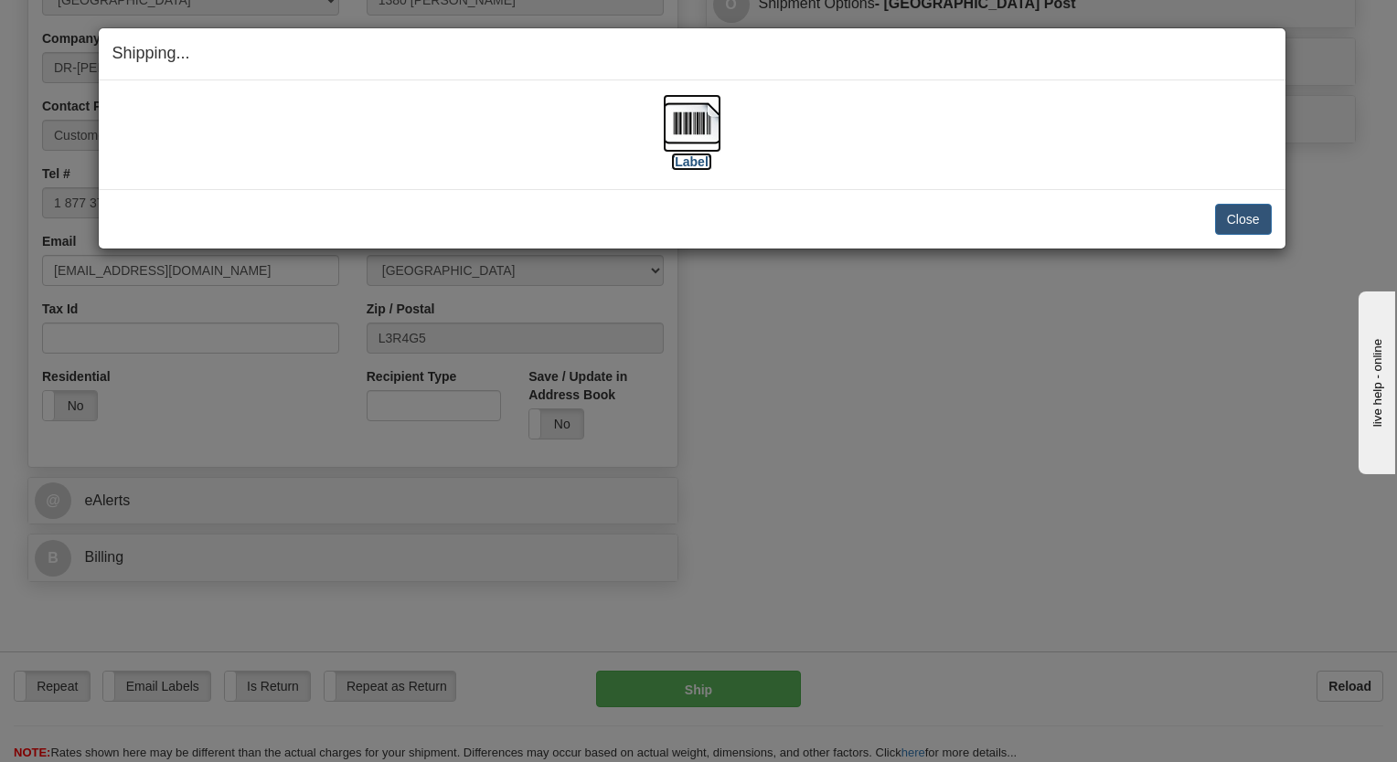
click at [697, 122] on img at bounding box center [692, 123] width 59 height 59
